Goal: Obtain resource: Obtain resource

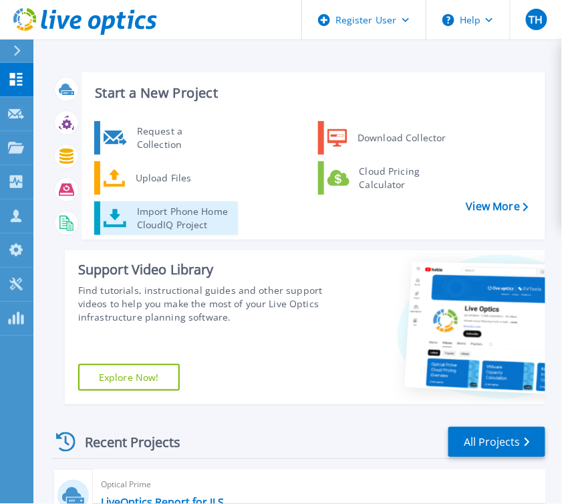
click at [235, 207] on div "Import Phone Home CloudIQ Project" at bounding box center [182, 218] width 104 height 27
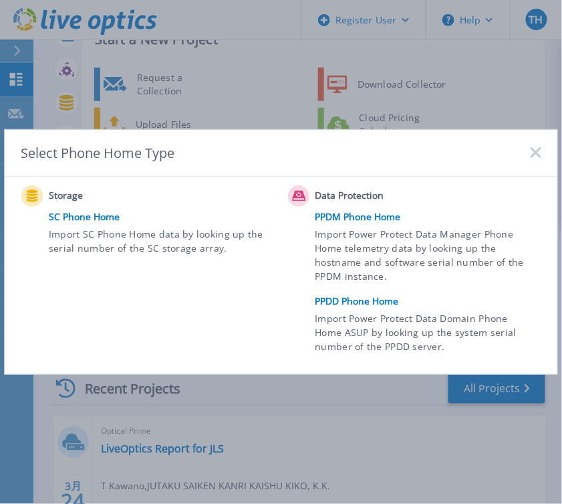
scroll to position [107, 0]
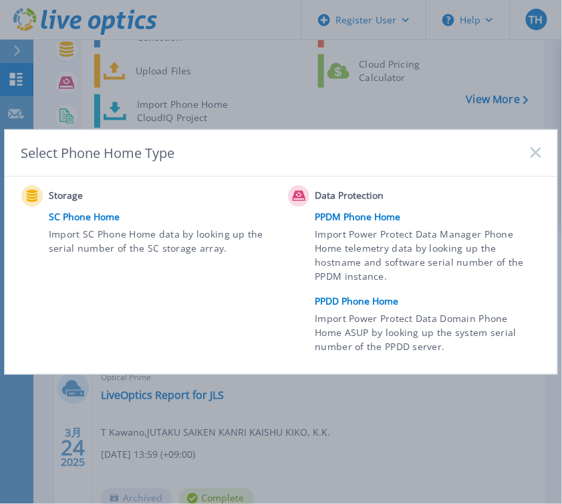
click at [354, 302] on link "PPDD Phone Home" at bounding box center [432, 301] width 233 height 20
click at [354, 303] on link "PPDD Phone Home" at bounding box center [432, 301] width 233 height 20
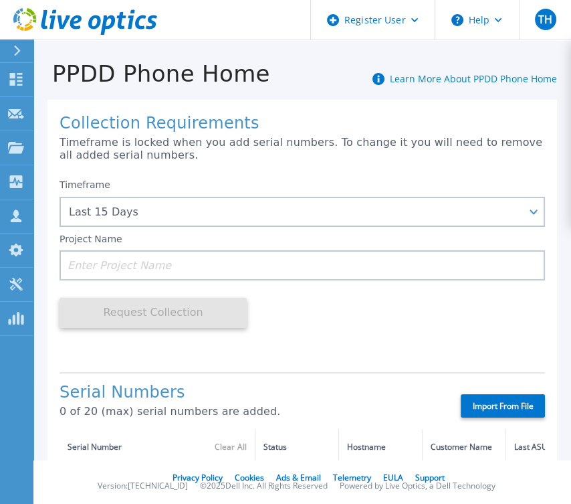
click at [158, 239] on div "Project Name" at bounding box center [302, 256] width 485 height 47
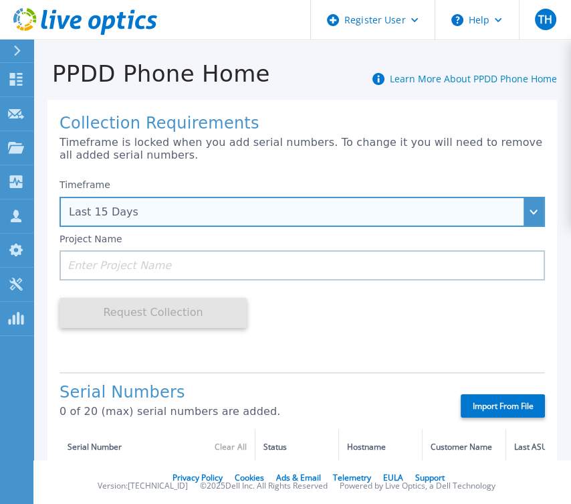
click at [165, 222] on div "Last 15 Days" at bounding box center [302, 212] width 485 height 30
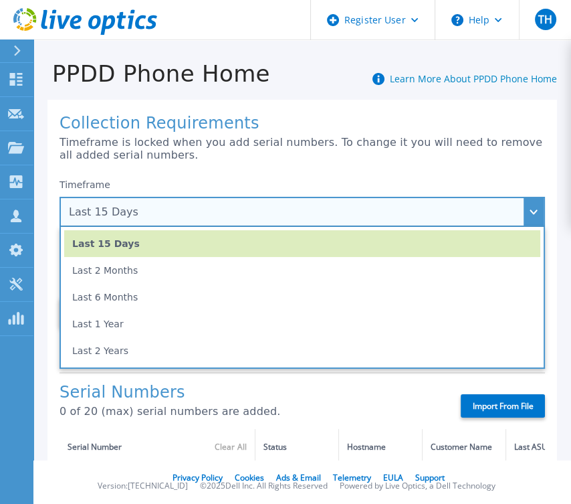
click at [159, 217] on div "Last 15 Days" at bounding box center [295, 212] width 452 height 12
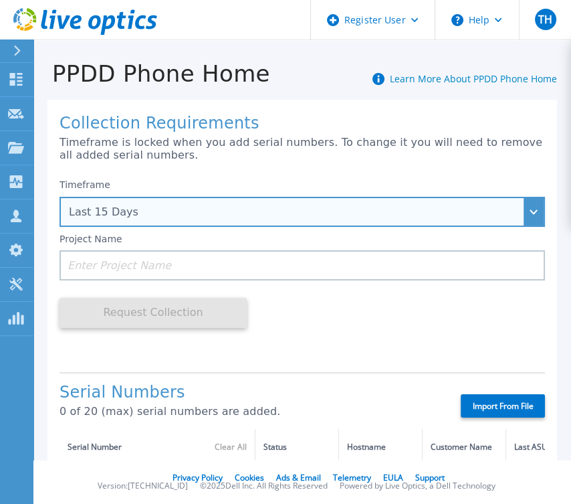
click at [160, 217] on div "Last 15 Days" at bounding box center [295, 212] width 452 height 12
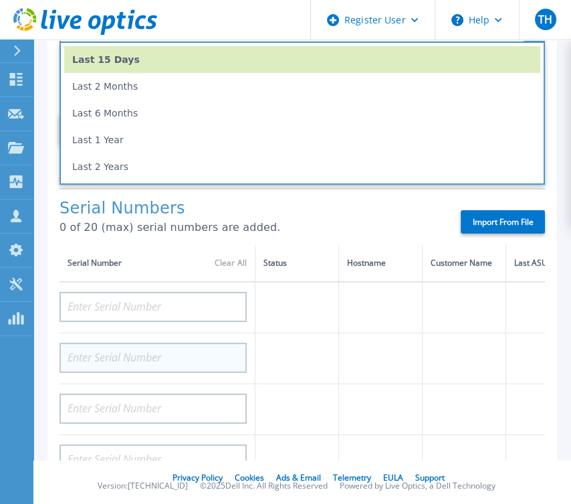
scroll to position [107, 0]
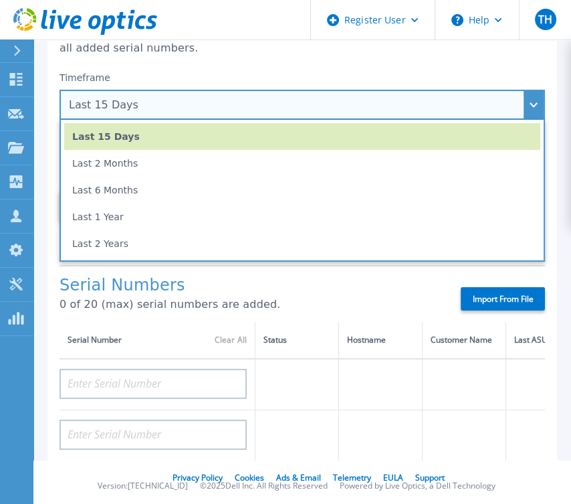
click at [146, 124] on li "Last 15 Days" at bounding box center [302, 136] width 476 height 27
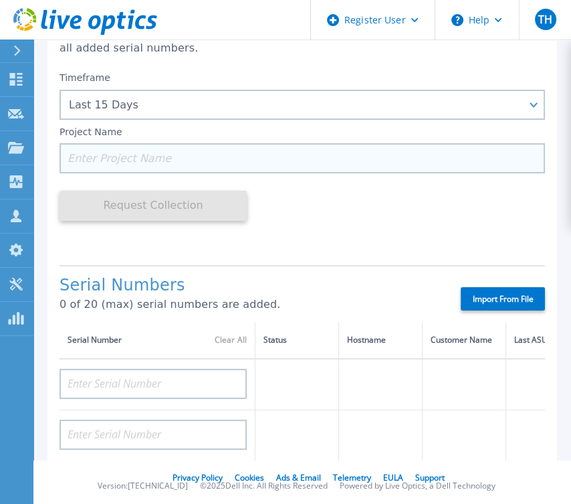
click at [152, 148] on input at bounding box center [302, 158] width 485 height 30
click at [152, 159] on input at bounding box center [302, 158] width 485 height 30
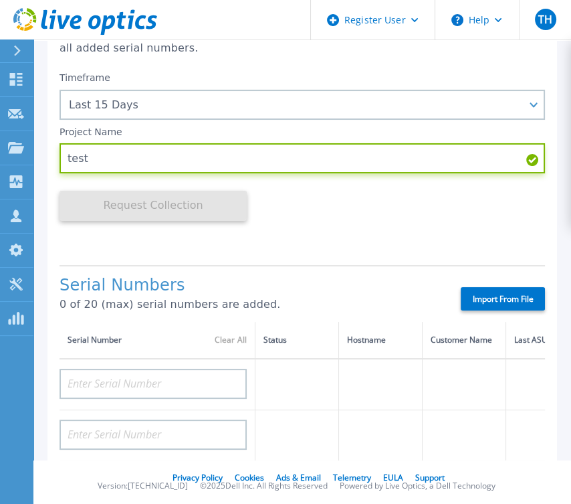
type input "test"
click at [396, 223] on div "Timeframe Last 15 Days Last 15 Days Last 2 Months Last 6 Months Last 1 Year Las…" at bounding box center [302, 159] width 485 height 189
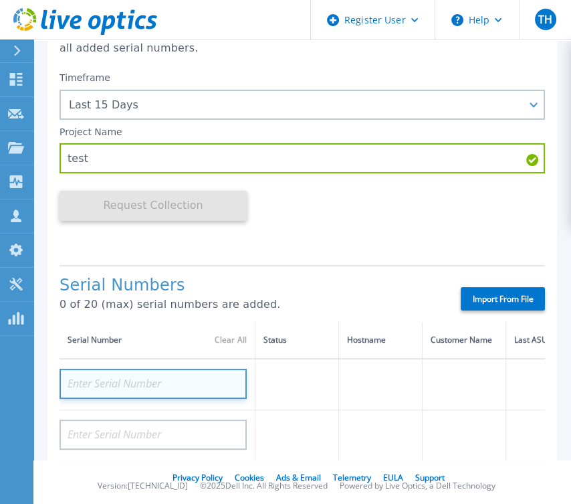
click at [199, 383] on input at bounding box center [153, 383] width 187 height 30
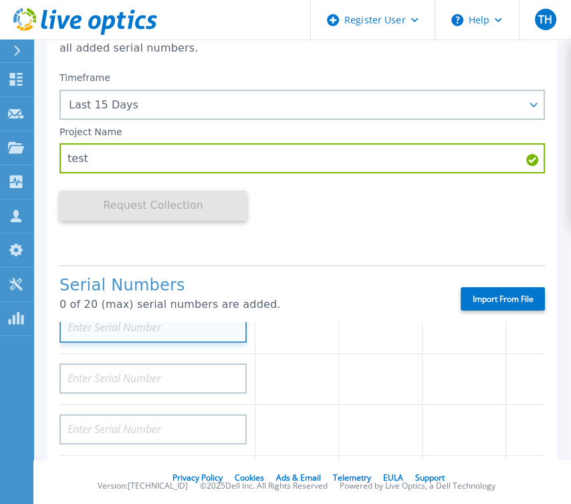
click at [124, 338] on input at bounding box center [153, 327] width 187 height 30
paste input "CKM00191401743"
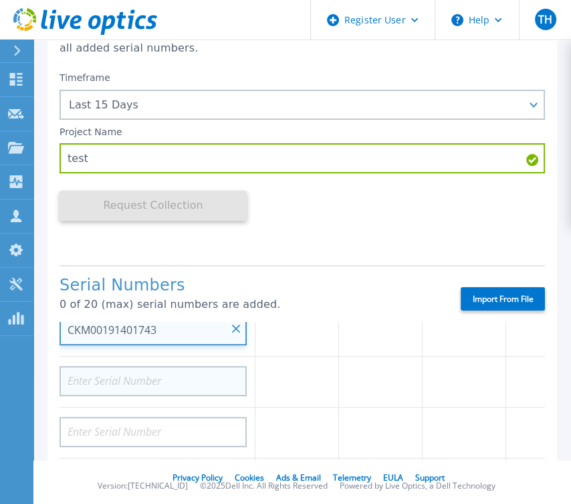
type input "CKM00191401743"
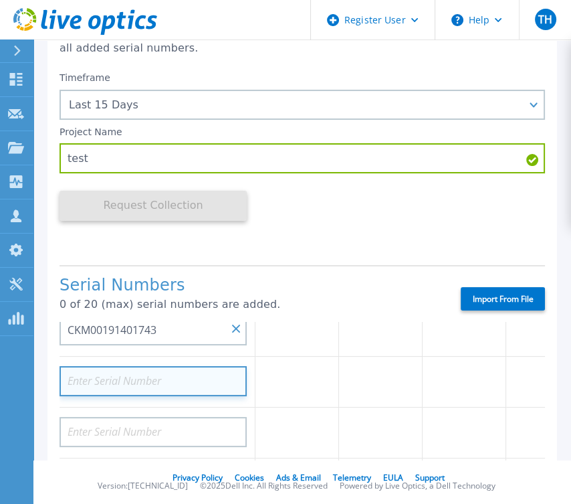
click at [128, 378] on input at bounding box center [153, 381] width 187 height 30
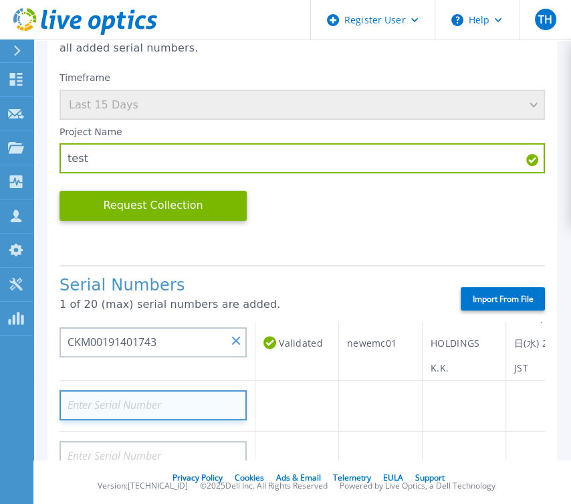
scroll to position [116, 0]
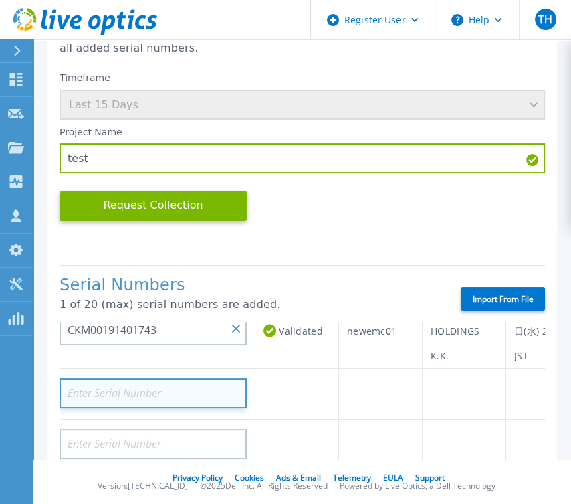
click at [103, 393] on input at bounding box center [153, 393] width 187 height 30
paste input "CKM00191300749"
type input "CKM00191300749"
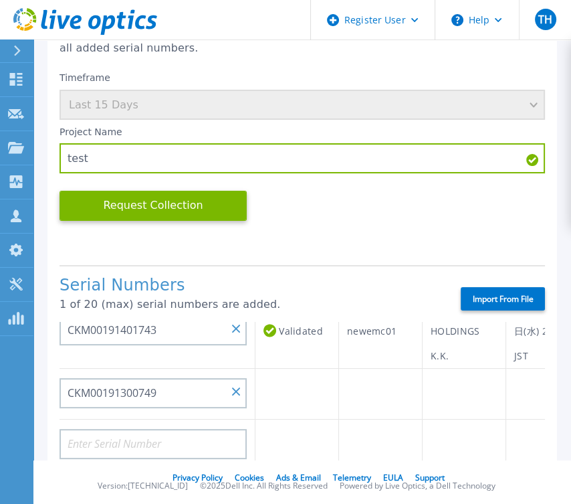
click at [322, 381] on td at bounding box center [297, 393] width 84 height 51
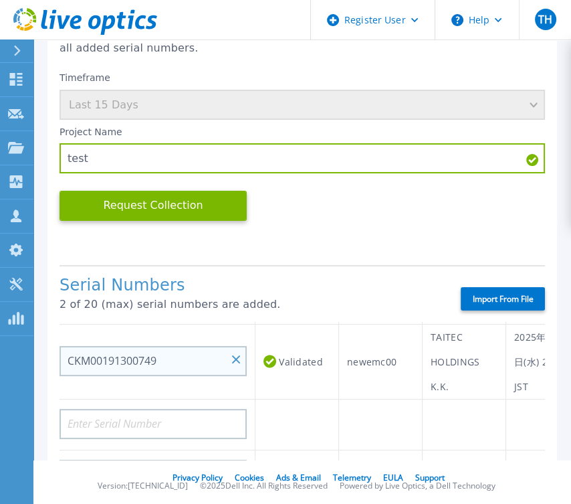
scroll to position [53, 0]
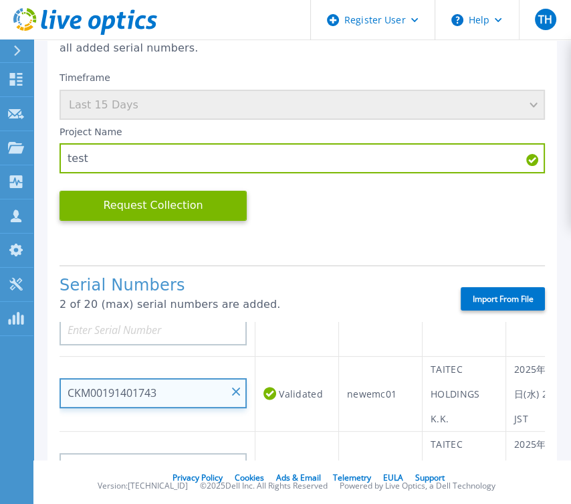
drag, startPoint x: 201, startPoint y: 387, endPoint x: 272, endPoint y: 353, distance: 78.4
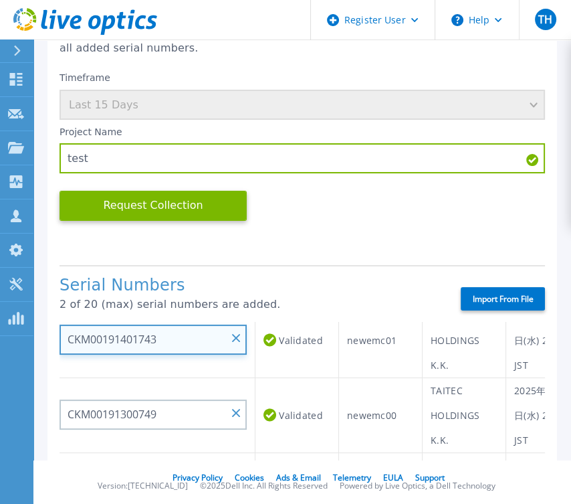
scroll to position [0, 0]
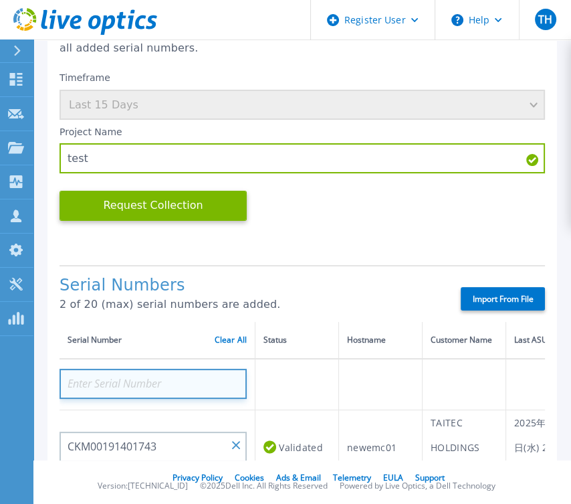
click at [222, 385] on input at bounding box center [153, 383] width 187 height 30
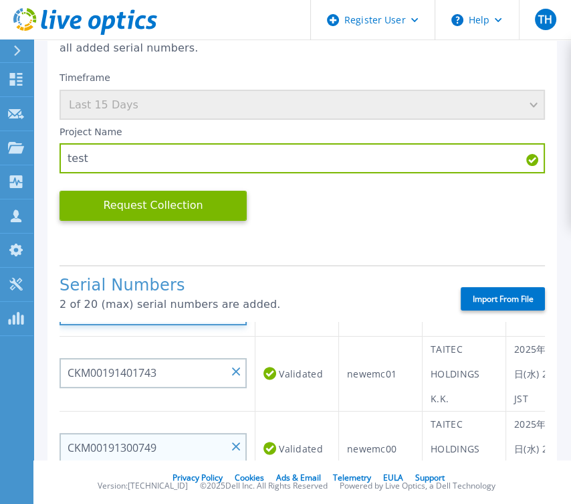
scroll to position [107, 0]
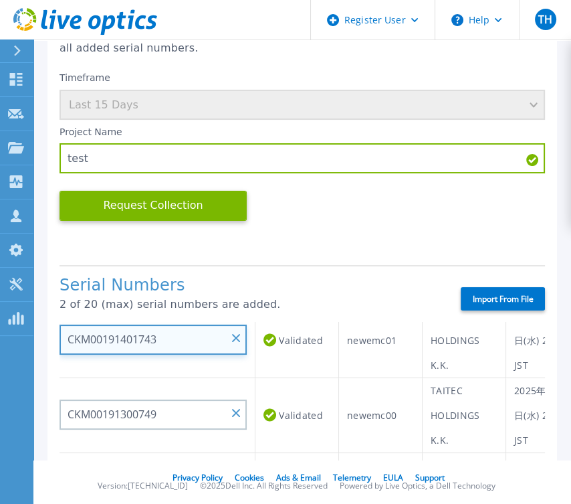
drag, startPoint x: 196, startPoint y: 342, endPoint x: 33, endPoint y: 338, distance: 162.6
click at [33, 338] on div "Collection Requirements Timeframe is locked when you add serial numbers. To cha…" at bounding box center [302, 425] width 538 height 890
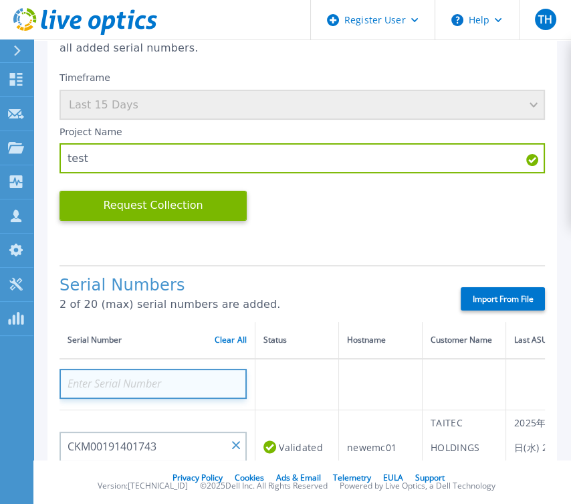
click at [157, 378] on input at bounding box center [153, 383] width 187 height 30
paste input "CKM00191401743"
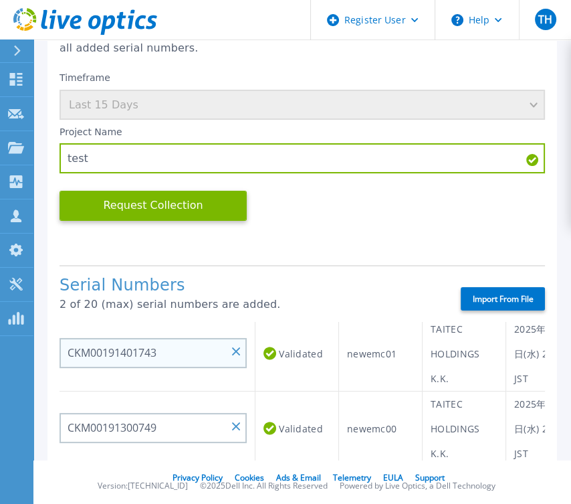
type input "CKM00191401743"
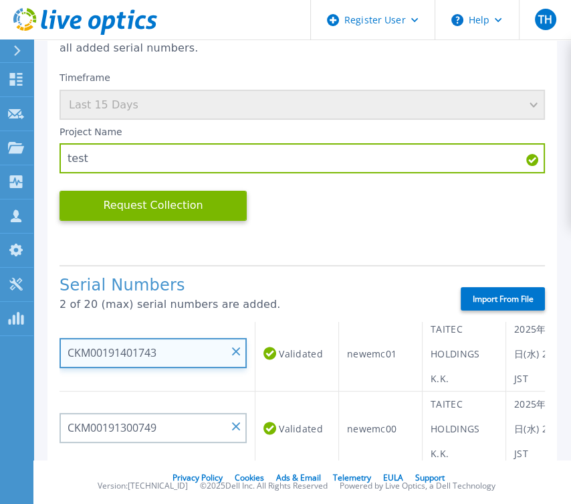
drag, startPoint x: 198, startPoint y: 362, endPoint x: 4, endPoint y: 359, distance: 193.9
click at [4, 359] on div "Dashboard Dashboard Request Capture Request Capture Projects Projects Search Pr…" at bounding box center [285, 252] width 571 height 504
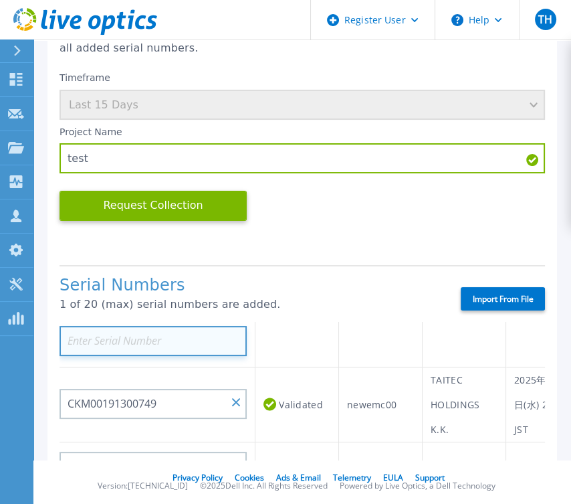
scroll to position [94, 0]
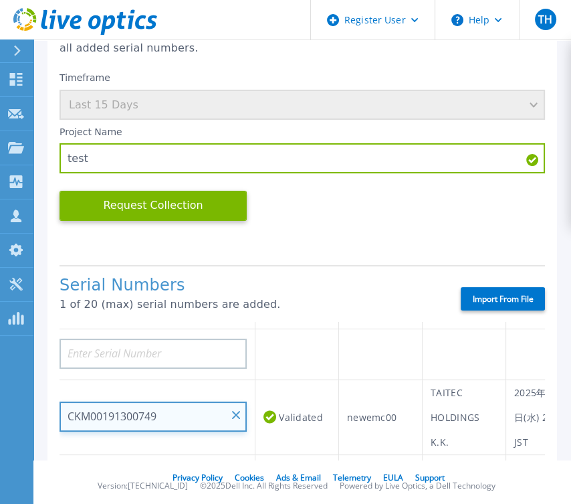
drag, startPoint x: 191, startPoint y: 420, endPoint x: 1, endPoint y: 415, distance: 190.0
click at [1, 415] on div "Dashboard Dashboard Request Capture Request Capture Projects Projects Search Pr…" at bounding box center [285, 252] width 571 height 504
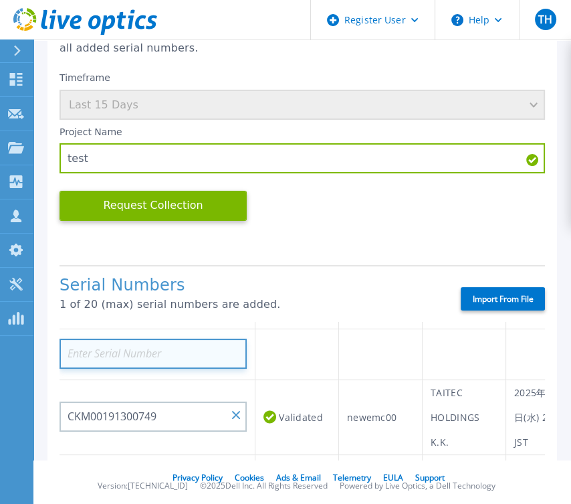
click at [187, 357] on input at bounding box center [153, 353] width 187 height 30
paste input "CKM00191300749"
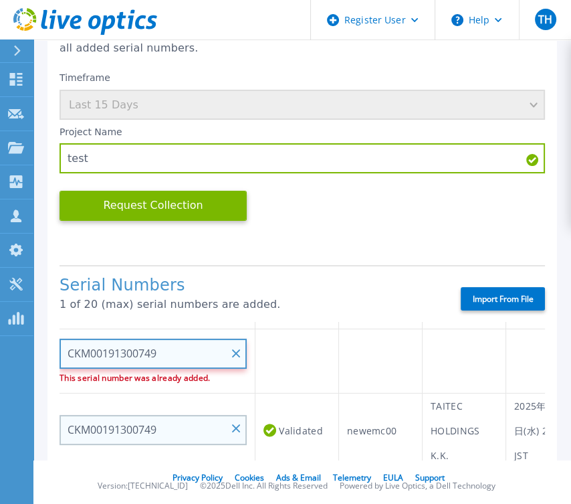
type input "CKM00191300749"
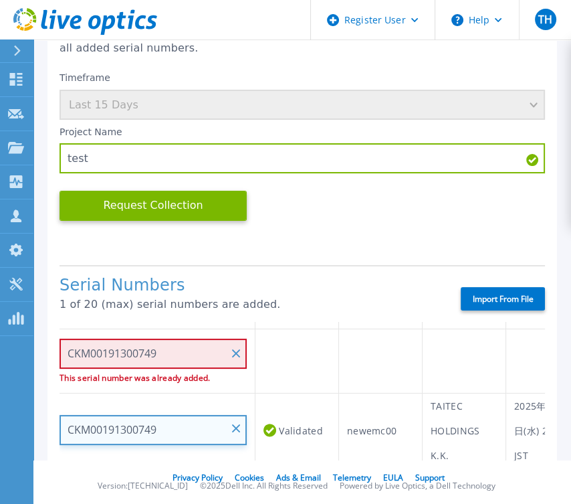
click at [236, 432] on input "CKM00191300749" at bounding box center [153, 430] width 187 height 30
click at [242, 425] on input "CKM00191300749" at bounding box center [153, 430] width 187 height 30
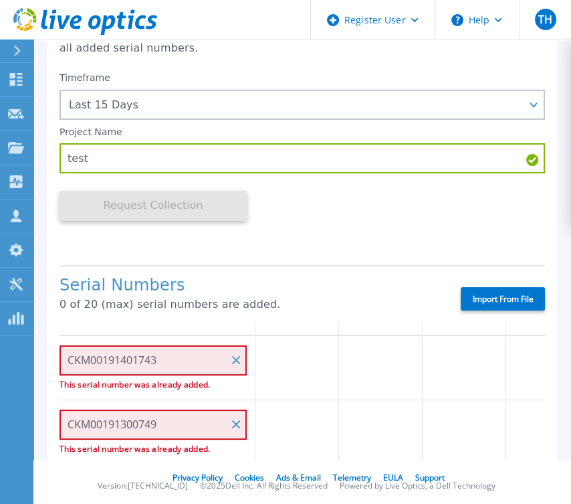
scroll to position [0, 0]
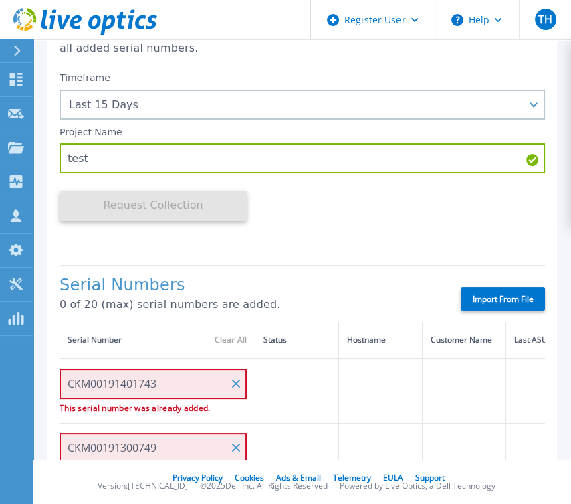
click at [304, 393] on td at bounding box center [297, 390] width 84 height 65
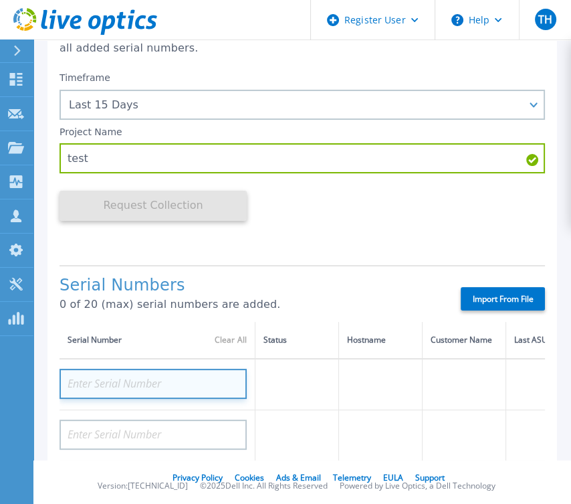
click at [121, 383] on input at bounding box center [153, 383] width 187 height 30
paste input "CKM00191401743"
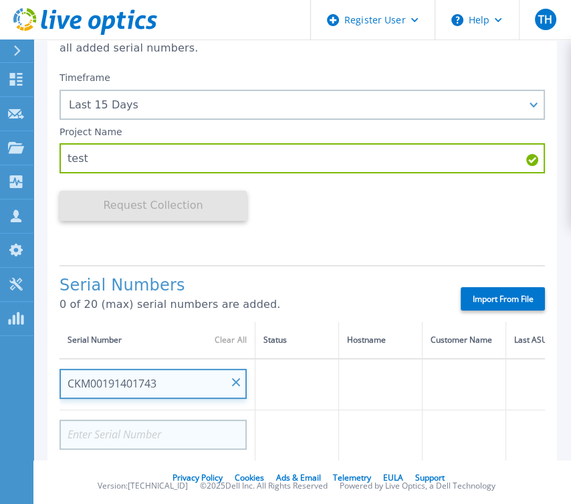
type input "CKM00191401743"
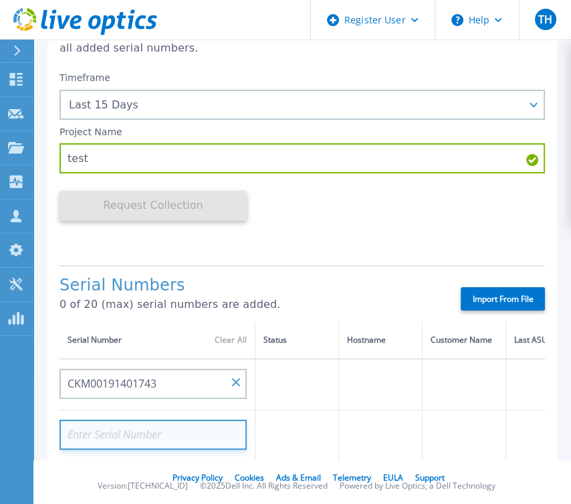
click at [123, 425] on input at bounding box center [153, 434] width 187 height 30
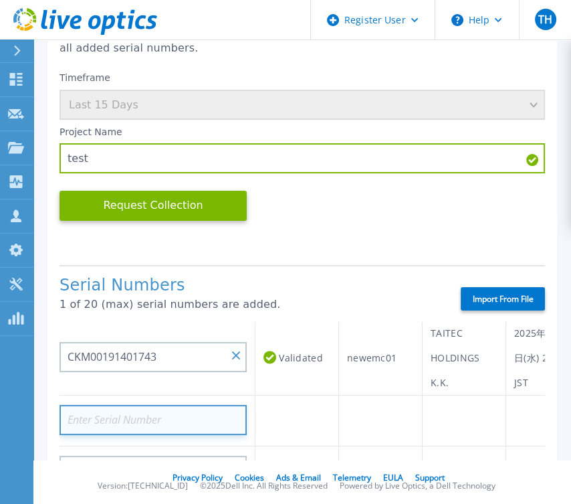
scroll to position [53, 0]
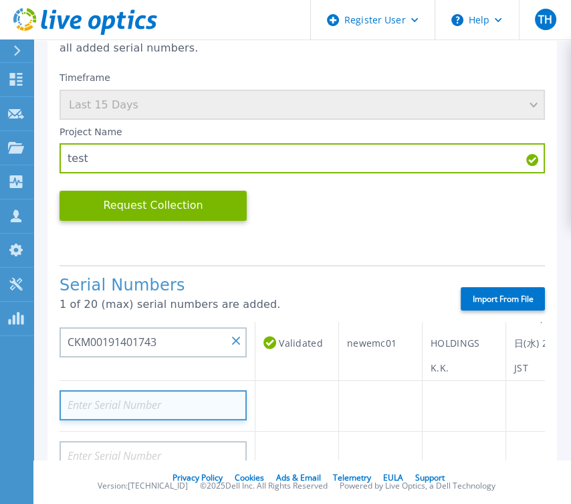
click at [126, 409] on input at bounding box center [153, 405] width 187 height 30
paste input "CKM00191300749"
type input "CKM00191300749"
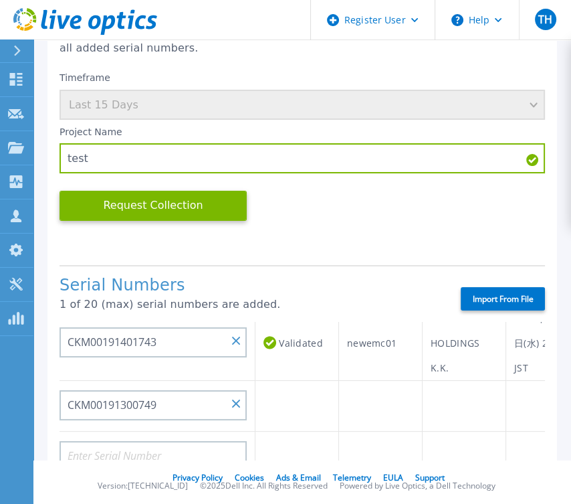
click at [284, 373] on td "Validated" at bounding box center [297, 343] width 84 height 76
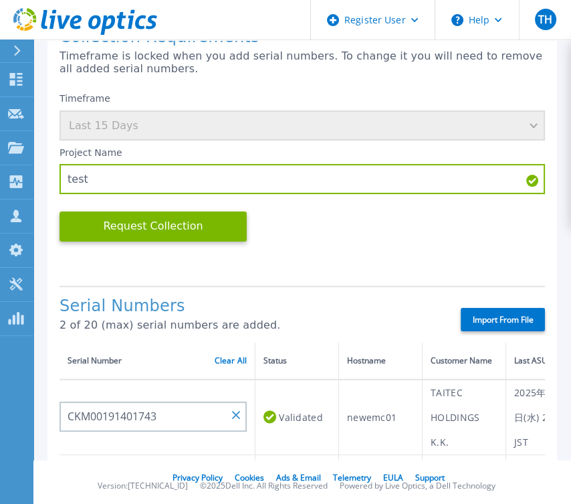
scroll to position [160, 0]
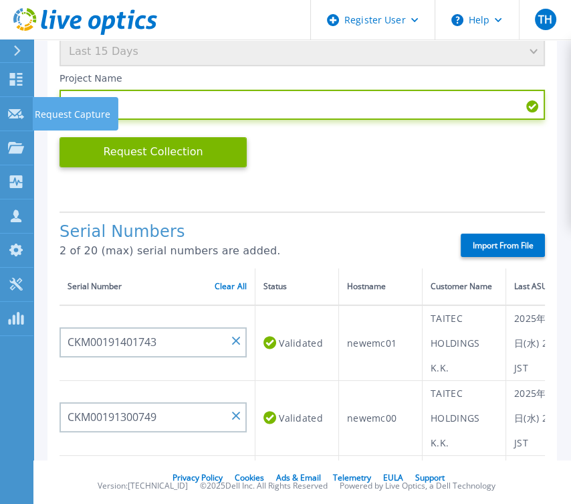
drag, startPoint x: 169, startPoint y: 114, endPoint x: -3, endPoint y: 102, distance: 172.3
click at [0, 102] on html "Register User Help TH Dell ユーザー Takaaki Horiuchi T.Horiuchi@dell.com Dell My Pr…" at bounding box center [285, 252] width 571 height 504
type input "DD"
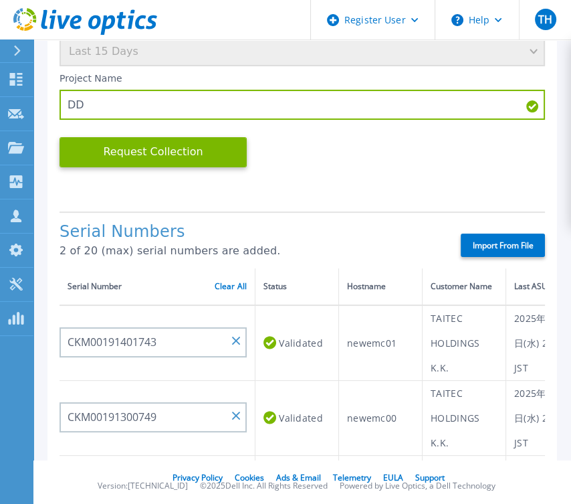
click at [378, 177] on div "Timeframe Last 15 Days Project Name DD Request Collection This might take a few…" at bounding box center [302, 105] width 485 height 189
click at [481, 244] on label "Import From File" at bounding box center [503, 244] width 84 height 23
click at [0, 0] on input "Import From File" at bounding box center [0, 0] width 0 height 0
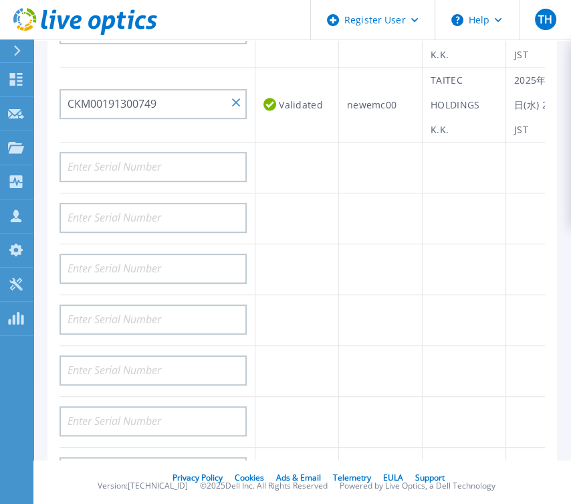
scroll to position [153, 0]
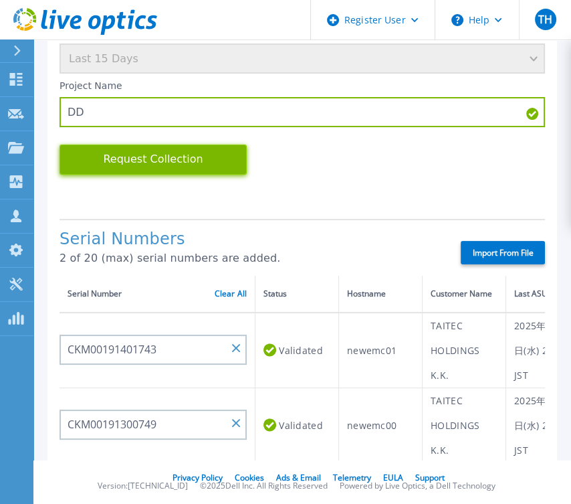
click at [140, 162] on button "Request Collection" at bounding box center [153, 159] width 187 height 30
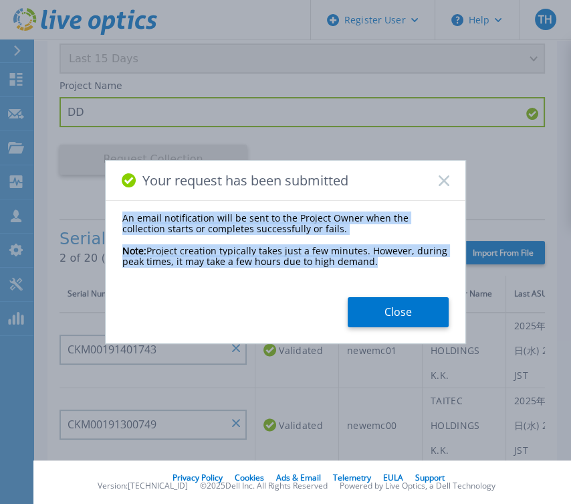
drag, startPoint x: 375, startPoint y: 263, endPoint x: 94, endPoint y: 202, distance: 287.4
click at [94, 202] on div "Your request has been submitted An email notification will be sent to the Proje…" at bounding box center [285, 252] width 571 height 504
copy div "An email notification will be sent to the Project Owner when the collection sta…"
click at [383, 320] on button "Close" at bounding box center [398, 312] width 101 height 30
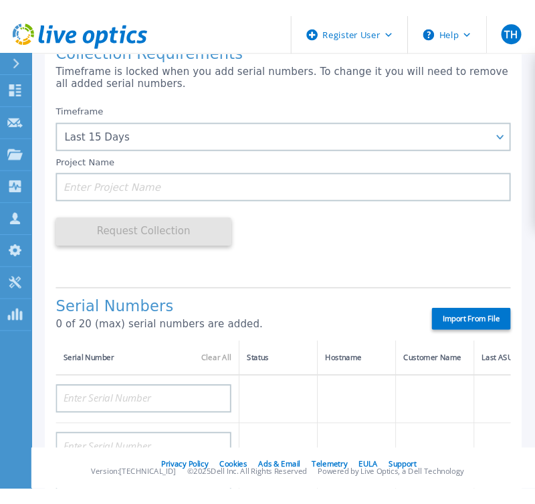
scroll to position [107, 0]
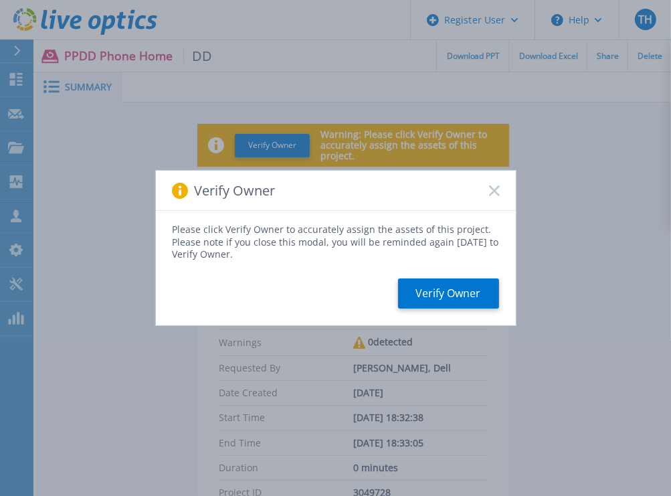
click at [496, 188] on rect at bounding box center [493, 190] width 11 height 11
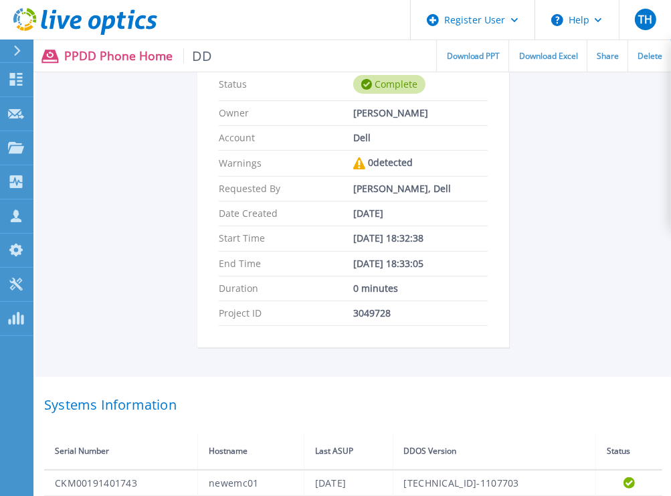
scroll to position [321, 0]
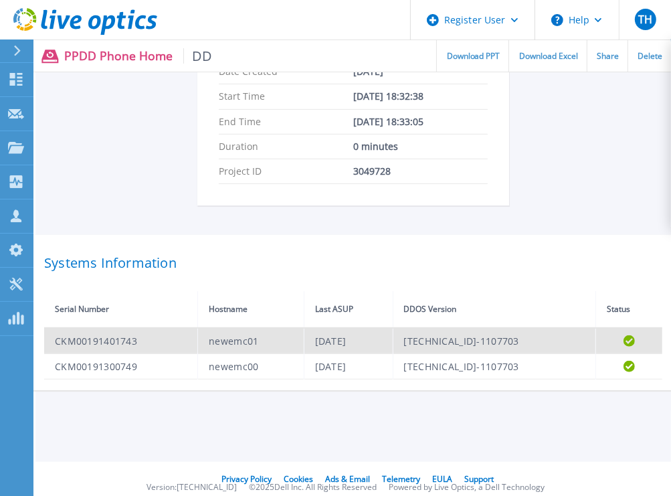
click at [83, 334] on td "CKM00191401743" at bounding box center [121, 341] width 154 height 26
click at [83, 336] on td "CKM00191401743" at bounding box center [121, 341] width 154 height 26
click at [631, 337] on icon at bounding box center [628, 340] width 11 height 11
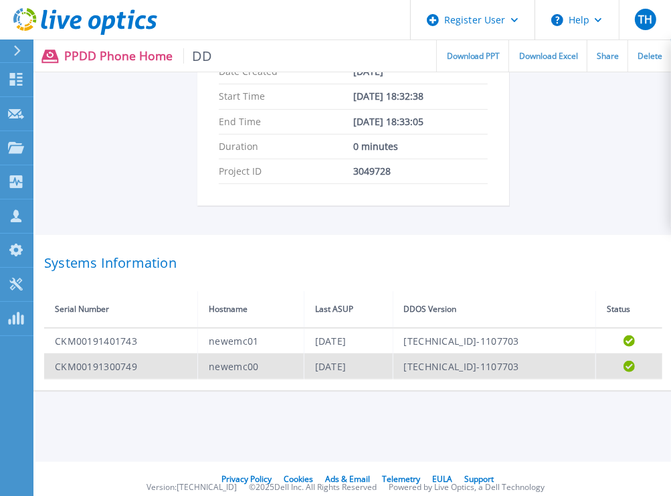
click at [629, 372] on td "Completed" at bounding box center [628, 365] width 67 height 25
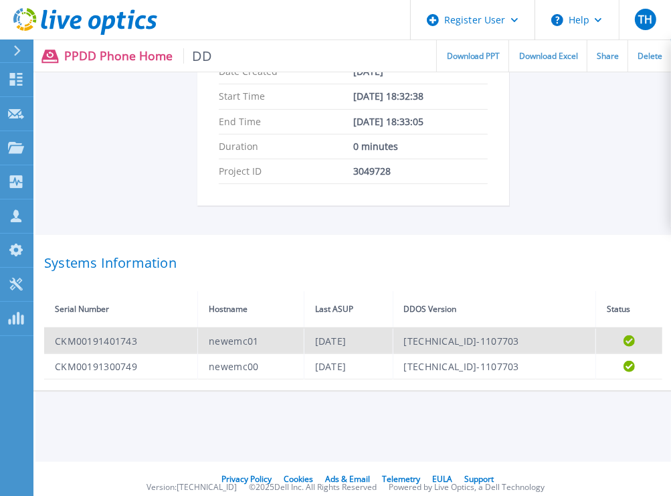
click at [632, 348] on td "Completed" at bounding box center [628, 341] width 67 height 26
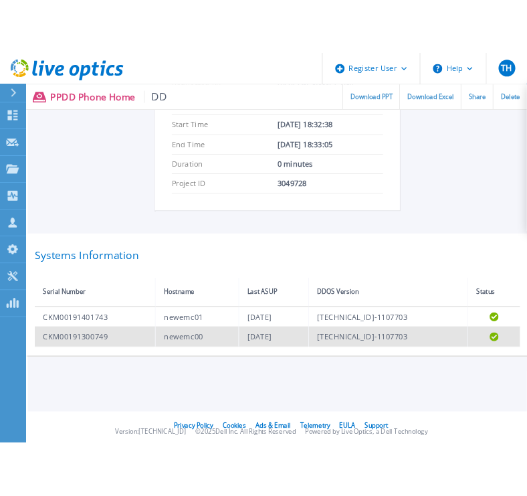
scroll to position [0, 0]
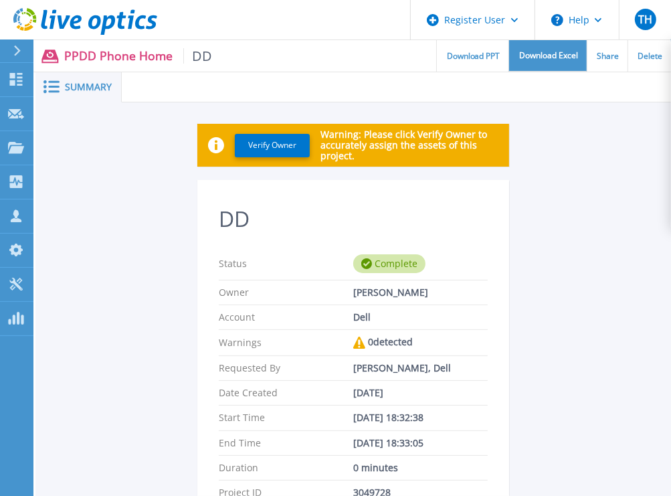
click at [554, 58] on span "Download Excel" at bounding box center [548, 55] width 59 height 8
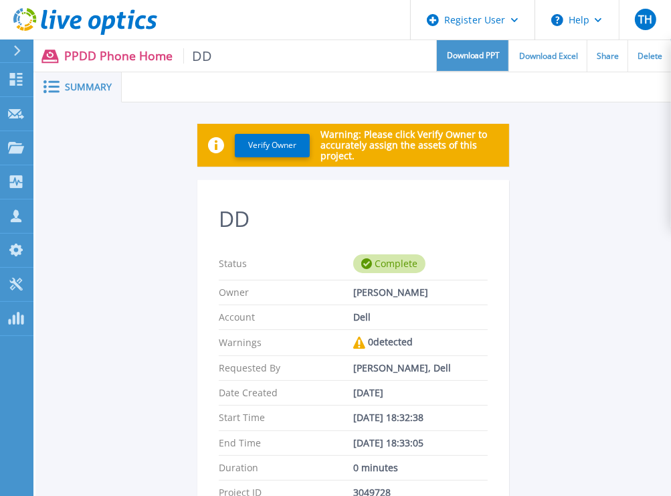
click at [480, 56] on span "Download PPT" at bounding box center [473, 55] width 53 height 8
